Goal: Check status: Check status

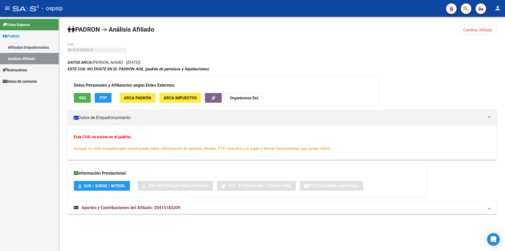
click at [29, 44] on link "Afiliados Empadronados" at bounding box center [29, 47] width 59 height 11
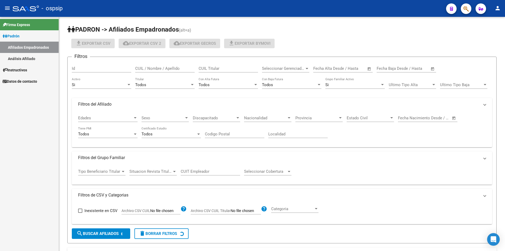
click at [32, 54] on link "Análisis Afiliado" at bounding box center [29, 58] width 59 height 11
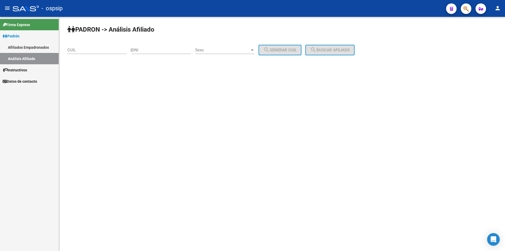
click at [83, 50] on input "CUIL" at bounding box center [96, 50] width 59 height 5
paste input "20-36278533-3"
type input "20-36278533-3"
click at [230, 48] on span "Sexo" at bounding box center [222, 50] width 55 height 5
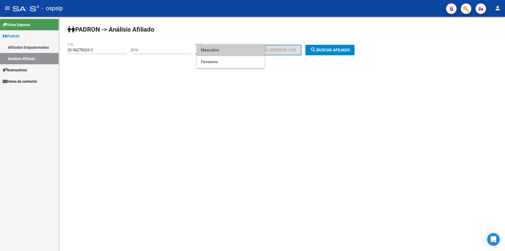
click at [225, 49] on span "Masculino" at bounding box center [230, 50] width 59 height 12
click at [318, 54] on button "search Buscar afiliado" at bounding box center [330, 50] width 49 height 11
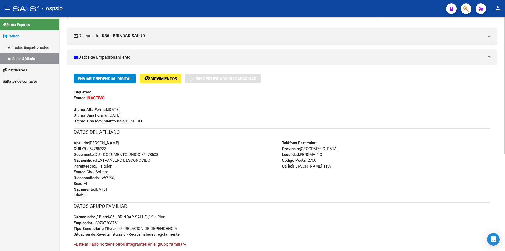
scroll to position [105, 0]
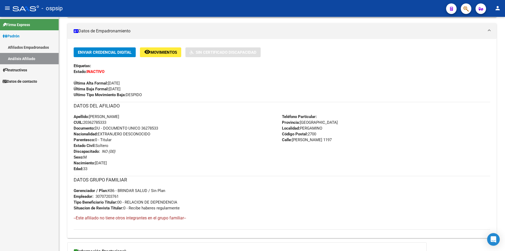
click at [98, 72] on strong "INACTIVO" at bounding box center [96, 71] width 18 height 5
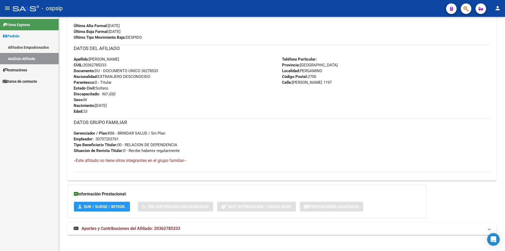
scroll to position [165, 0]
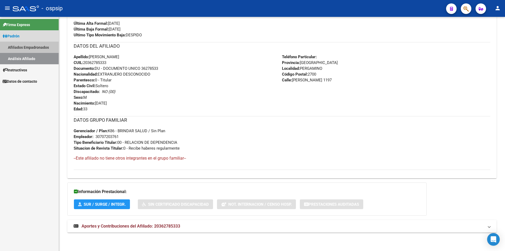
drag, startPoint x: 32, startPoint y: 47, endPoint x: 33, endPoint y: 54, distance: 6.7
click at [32, 47] on link "Afiliados Empadronados" at bounding box center [29, 47] width 59 height 11
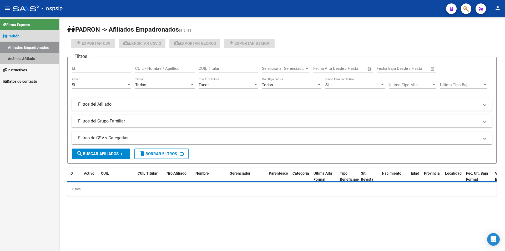
click at [33, 54] on link "Análisis Afiliado" at bounding box center [29, 58] width 59 height 11
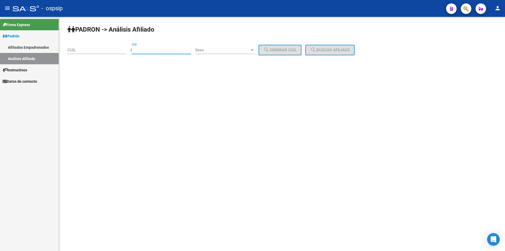
click at [155, 48] on input "DNI" at bounding box center [161, 50] width 59 height 5
paste input "39535881"
type input "39535881"
click at [207, 50] on span "Sexo" at bounding box center [222, 50] width 55 height 5
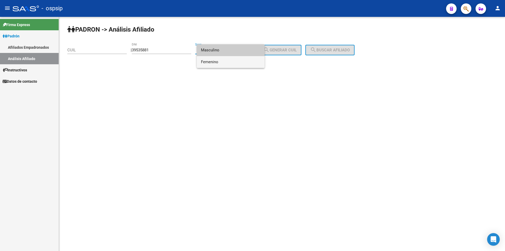
click at [215, 62] on span "Femenino" at bounding box center [230, 62] width 59 height 12
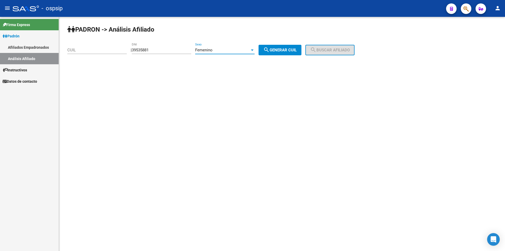
click at [290, 47] on button "search Generar CUIL" at bounding box center [280, 50] width 43 height 11
type input "27-39535881-8"
click at [327, 44] on div "PADRON -> Análisis Afiliado 27-39535881-8 CUIL | 39535881 DNI Femenino Sexo sea…" at bounding box center [282, 44] width 446 height 55
click at [328, 48] on span "search Buscar afiliado" at bounding box center [330, 50] width 40 height 5
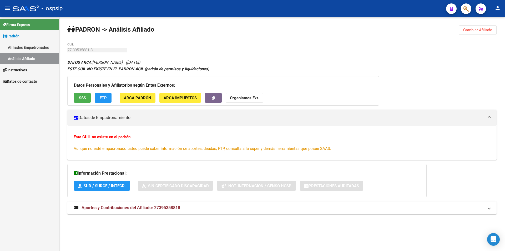
click at [185, 42] on div "PADRON -> Análisis Afiliado Cambiar Afiliado 27-39535881-8 CUIL DATOS ARCA: [PE…" at bounding box center [282, 125] width 446 height 216
